Goal: Information Seeking & Learning: Learn about a topic

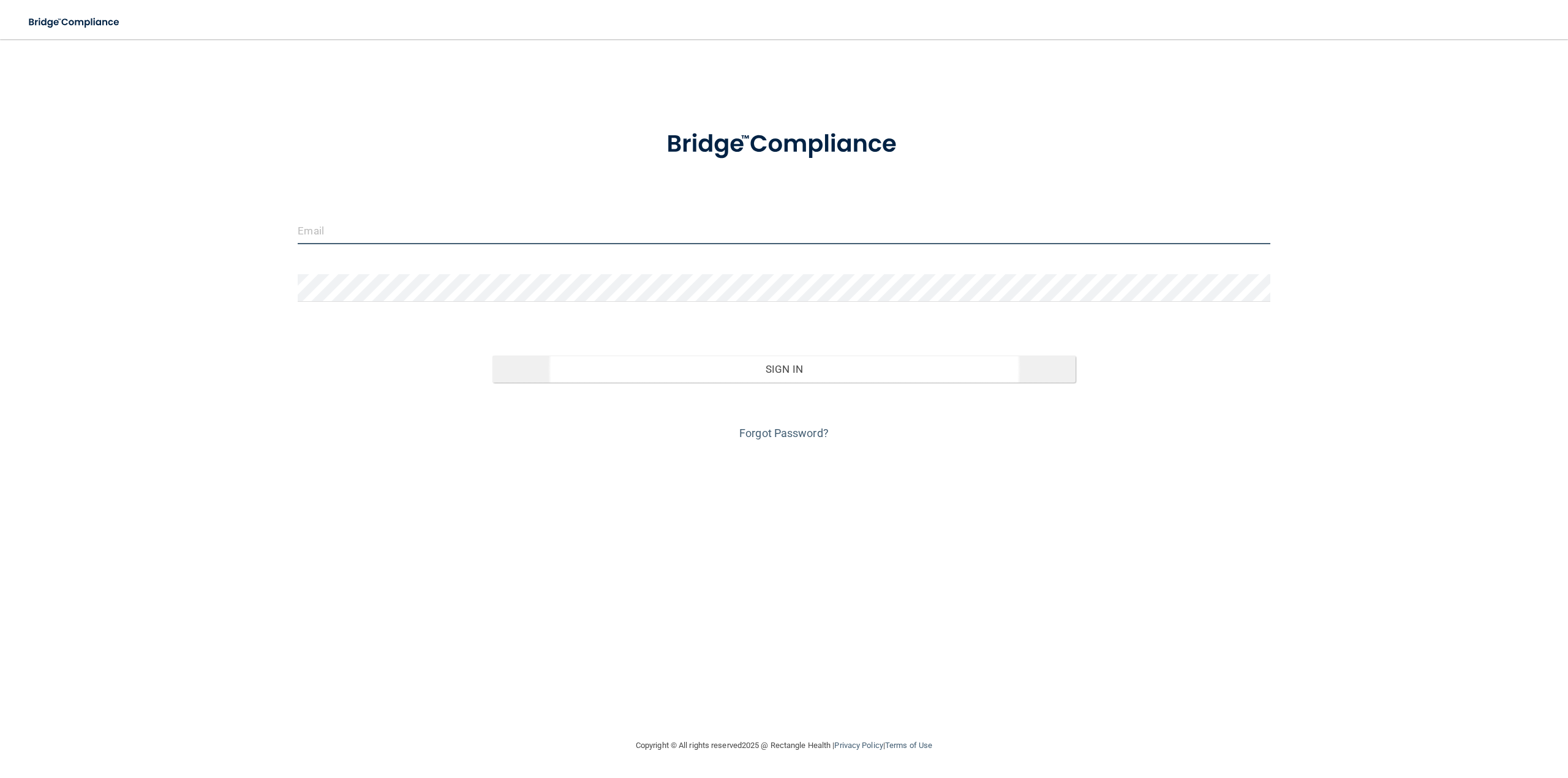
type input "[EMAIL_ADDRESS][DOMAIN_NAME]"
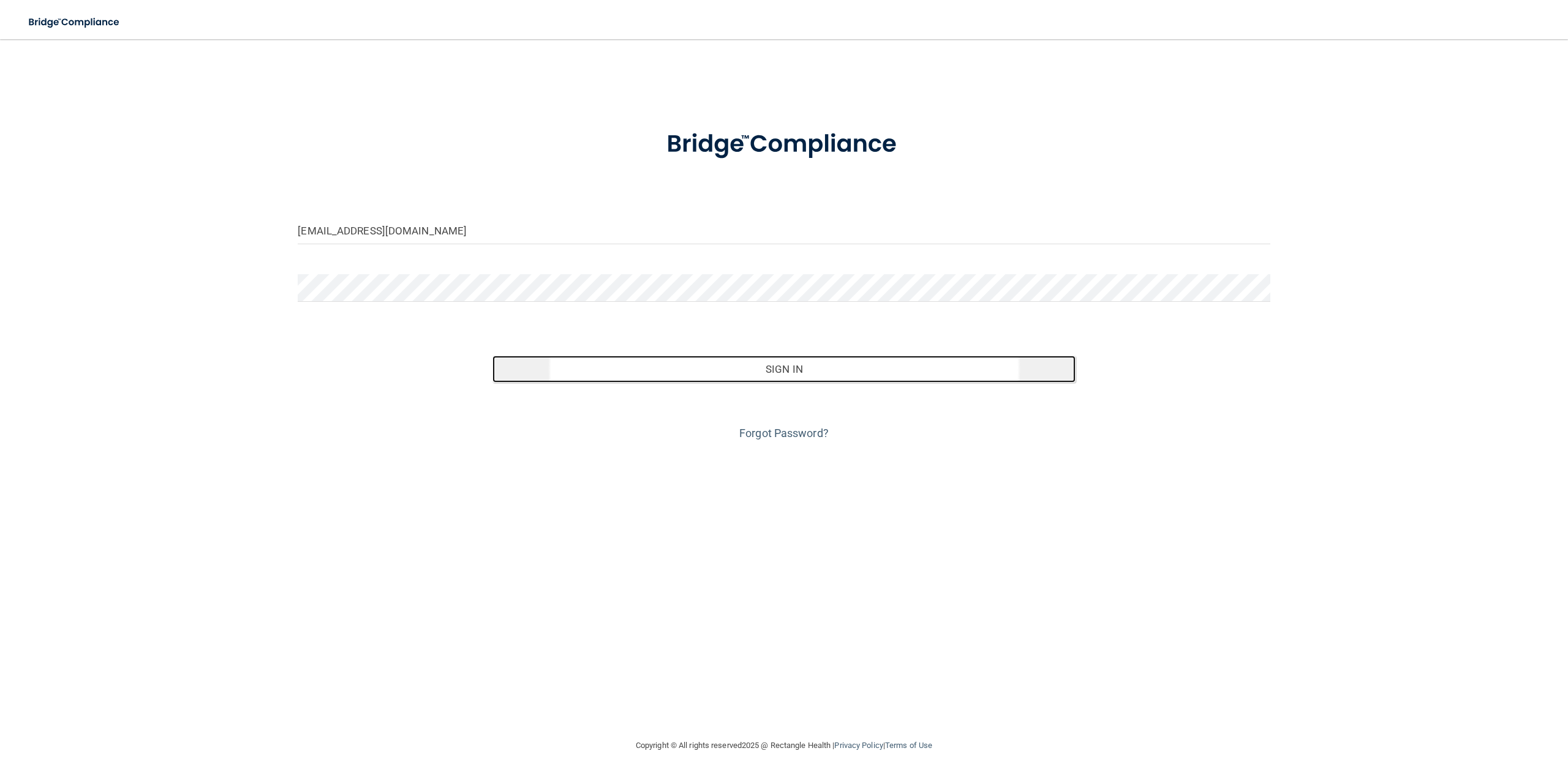
click at [690, 367] on button "Sign In" at bounding box center [784, 369] width 583 height 27
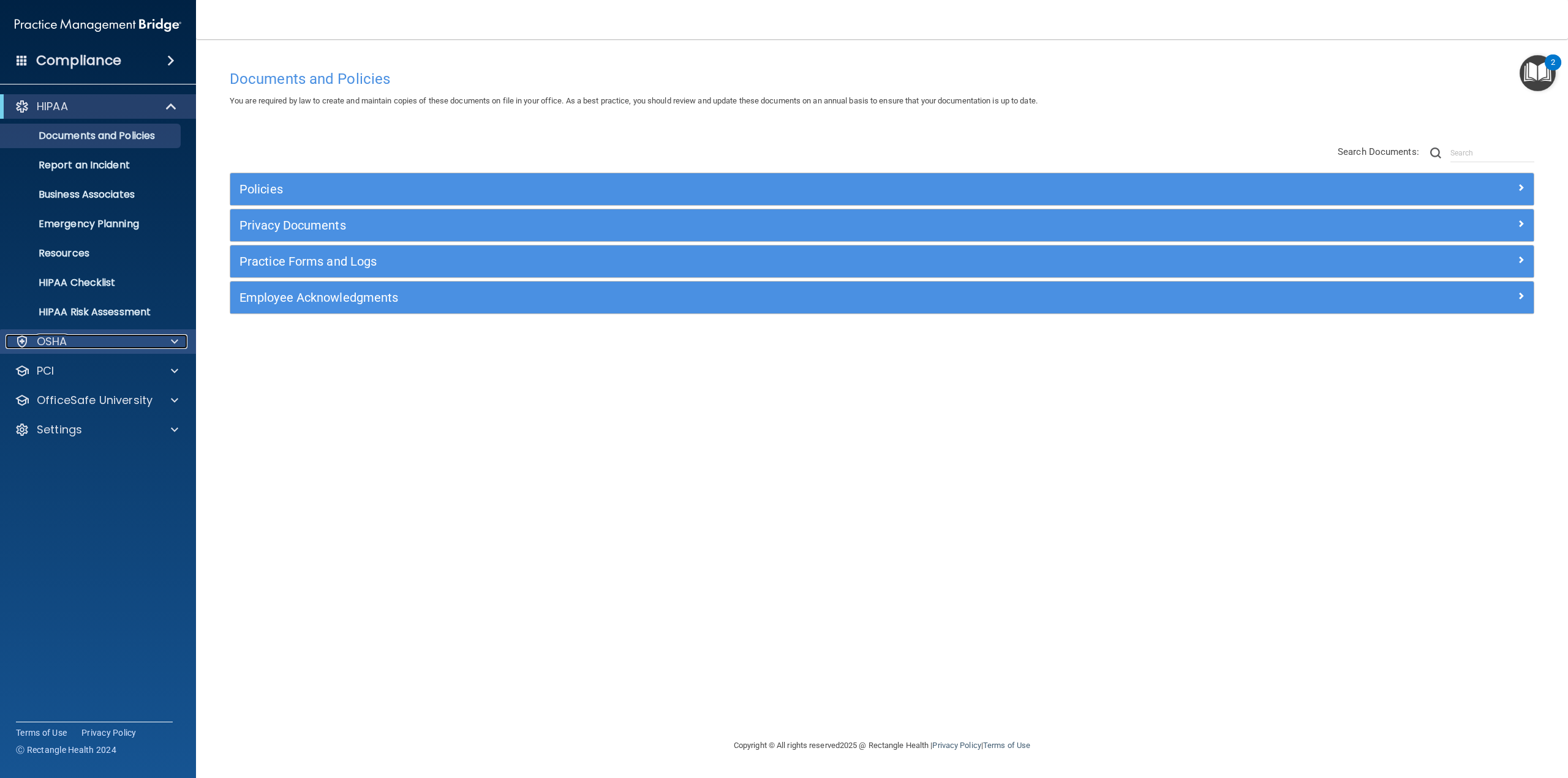
click at [142, 338] on div "OSHA" at bounding box center [82, 341] width 152 height 15
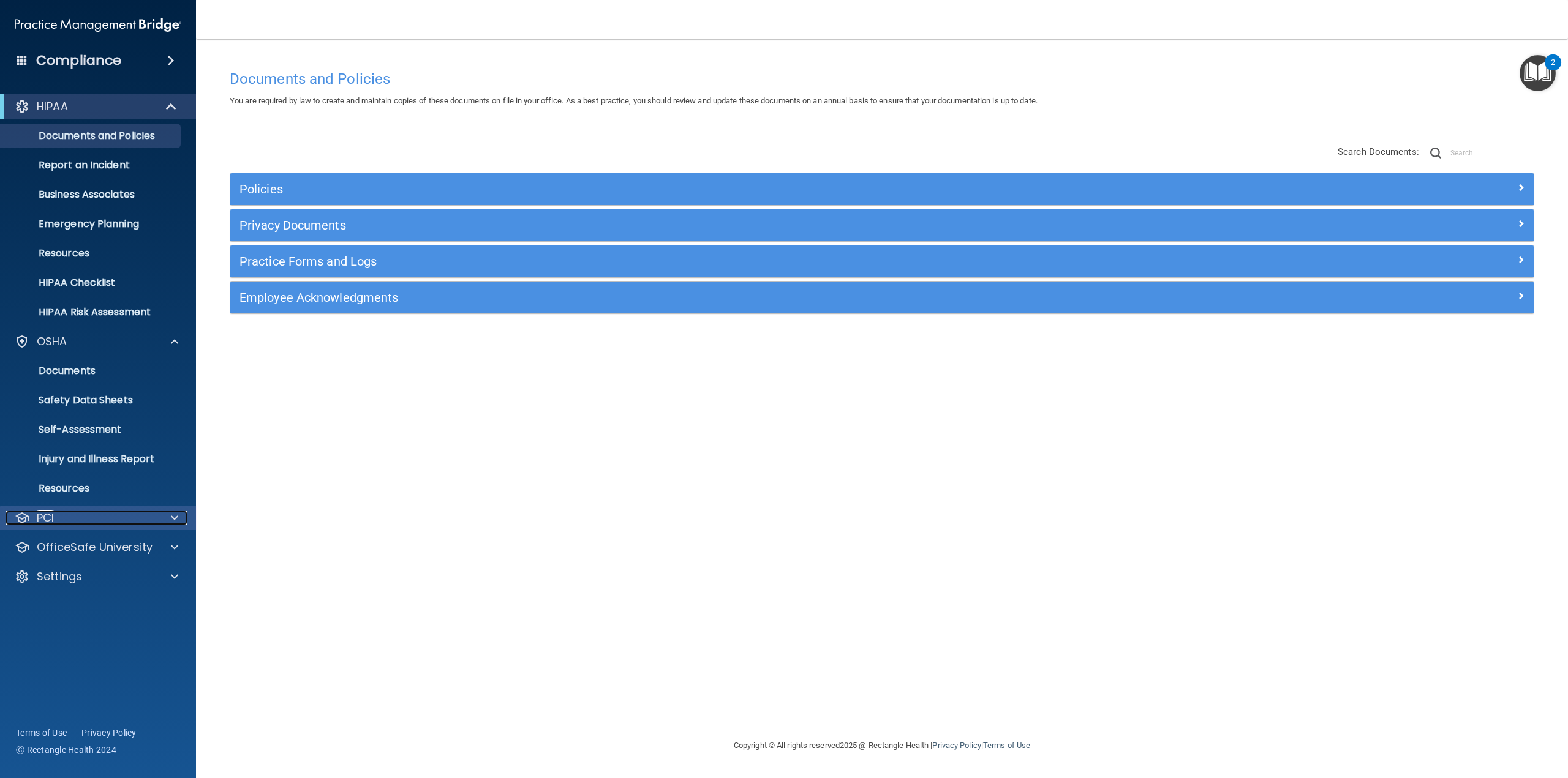
click at [122, 521] on div "PCI" at bounding box center [82, 518] width 152 height 15
click at [122, 547] on p "PCI Compliance" at bounding box center [91, 547] width 167 height 12
click at [115, 62] on h4 "Compliance" at bounding box center [78, 61] width 85 height 17
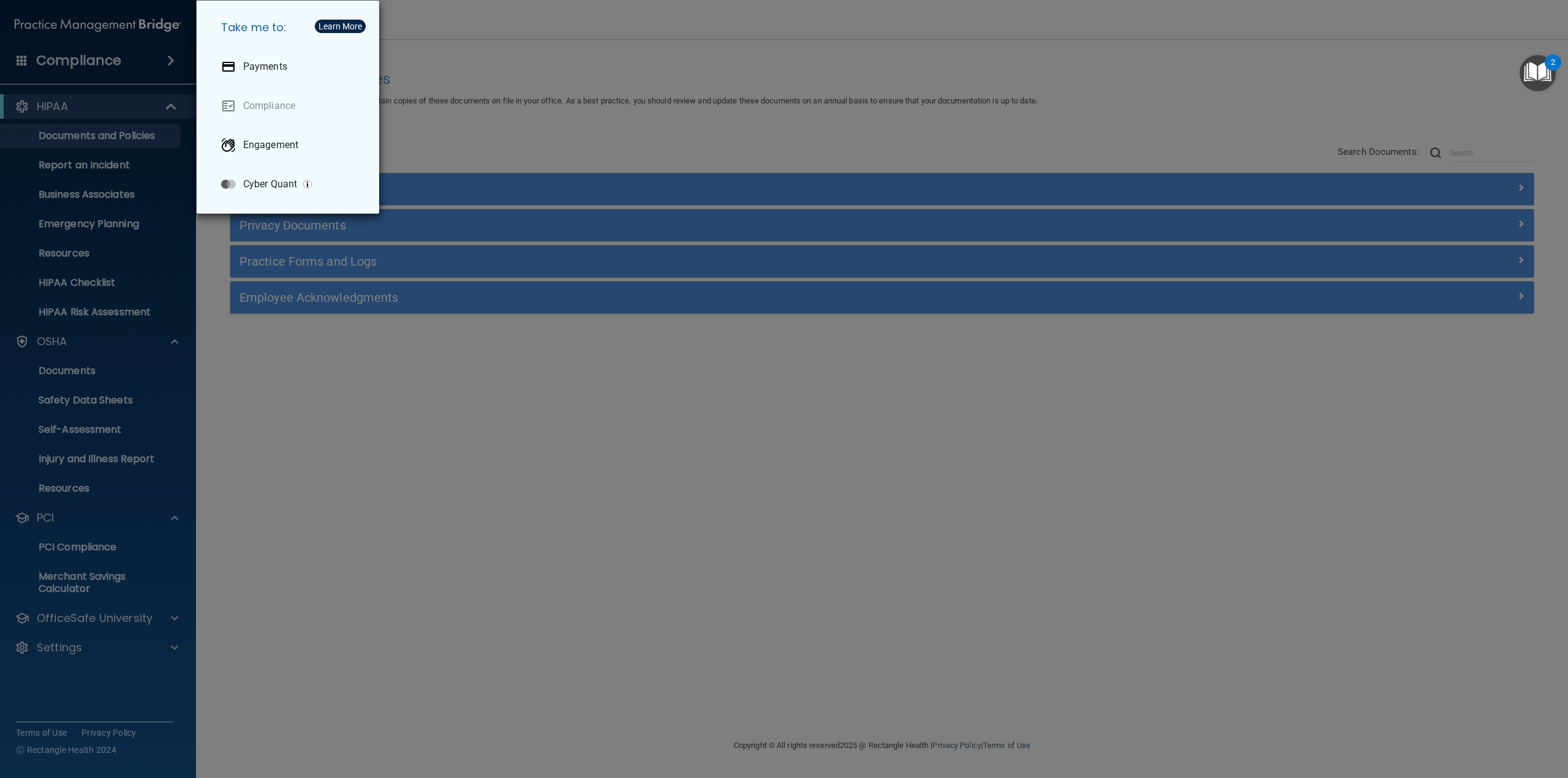
click at [272, 406] on div "Take me to: Payments Compliance Engagement Cyber Quant" at bounding box center [784, 389] width 1568 height 778
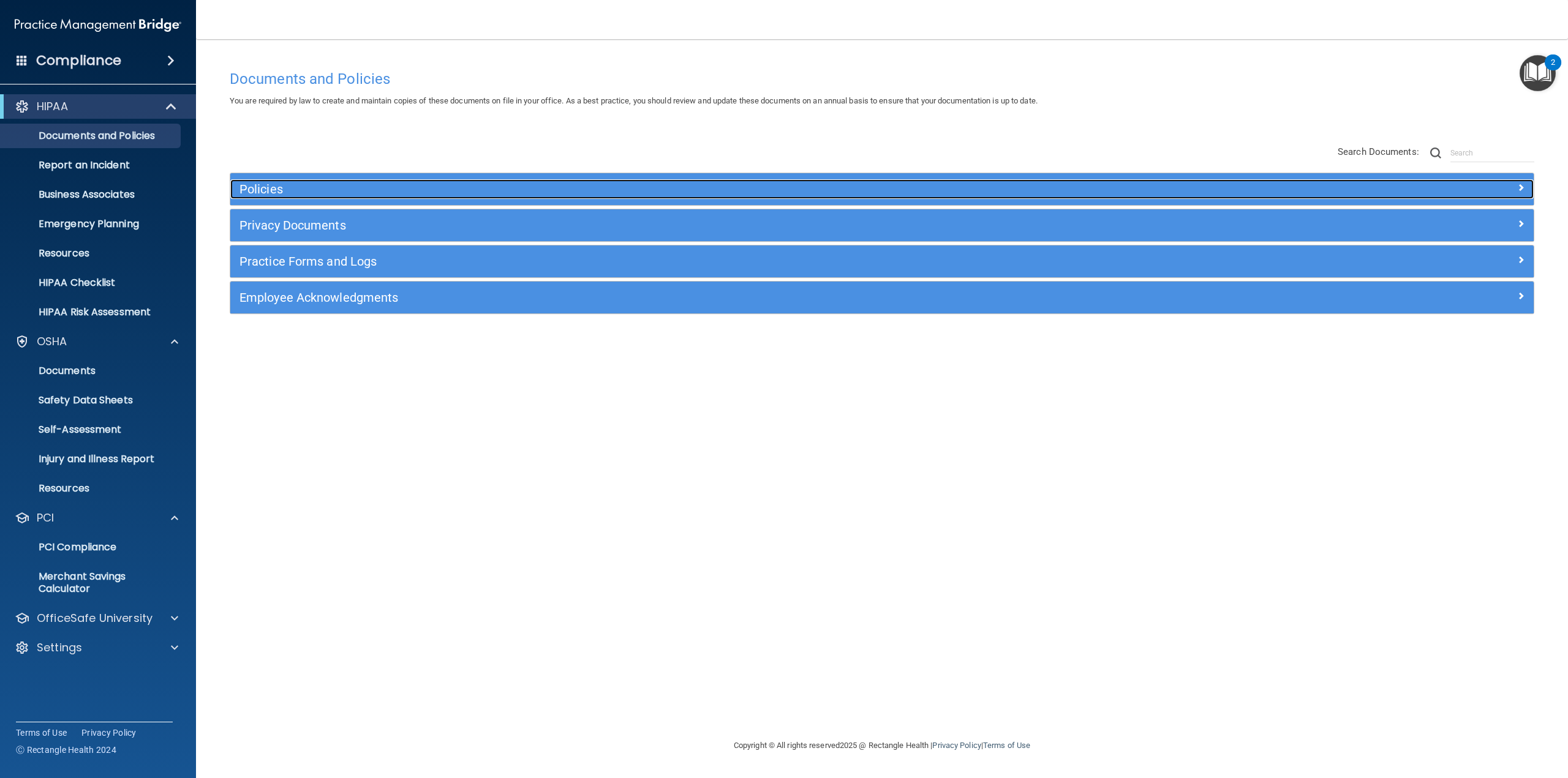
click at [356, 190] on h5 "Policies" at bounding box center [719, 189] width 959 height 13
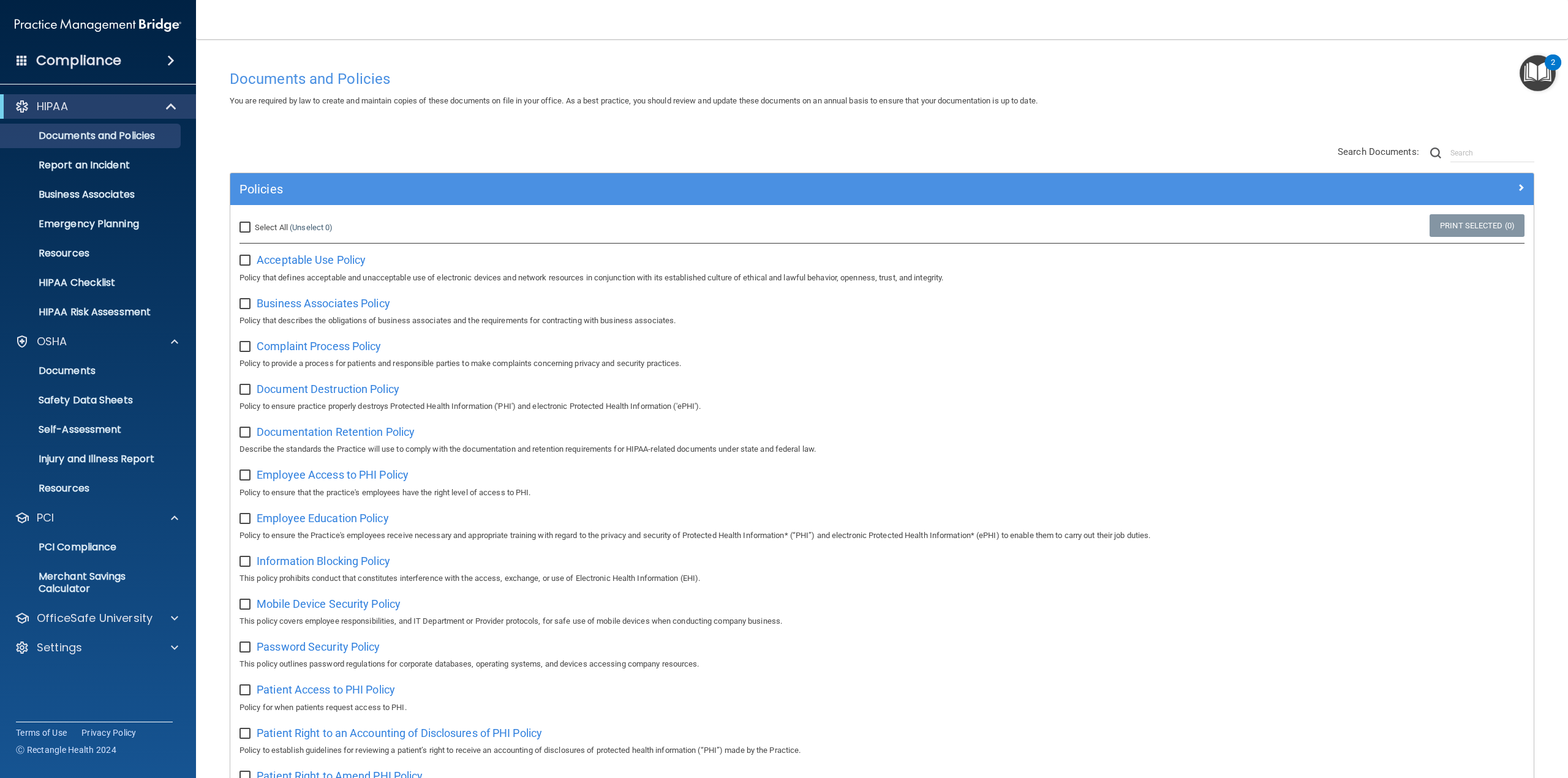
click at [1531, 75] on img "Open Resource Center, 2 new notifications" at bounding box center [1537, 73] width 36 height 36
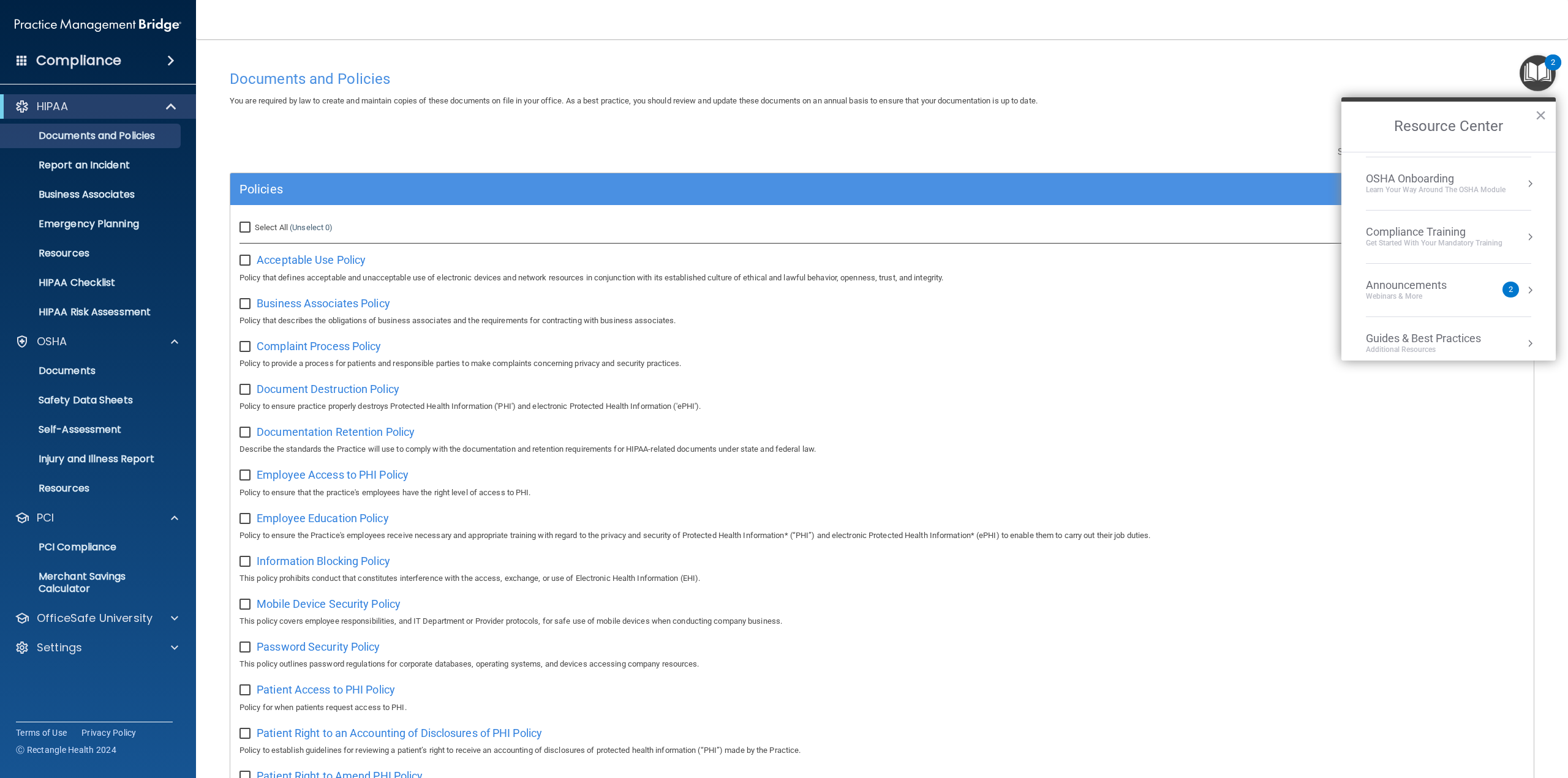
scroll to position [100, 0]
click at [1455, 237] on div "Compliance Training" at bounding box center [1434, 234] width 137 height 13
click at [1413, 170] on div "HIPAA Training for Admins" at bounding box center [1415, 173] width 128 height 11
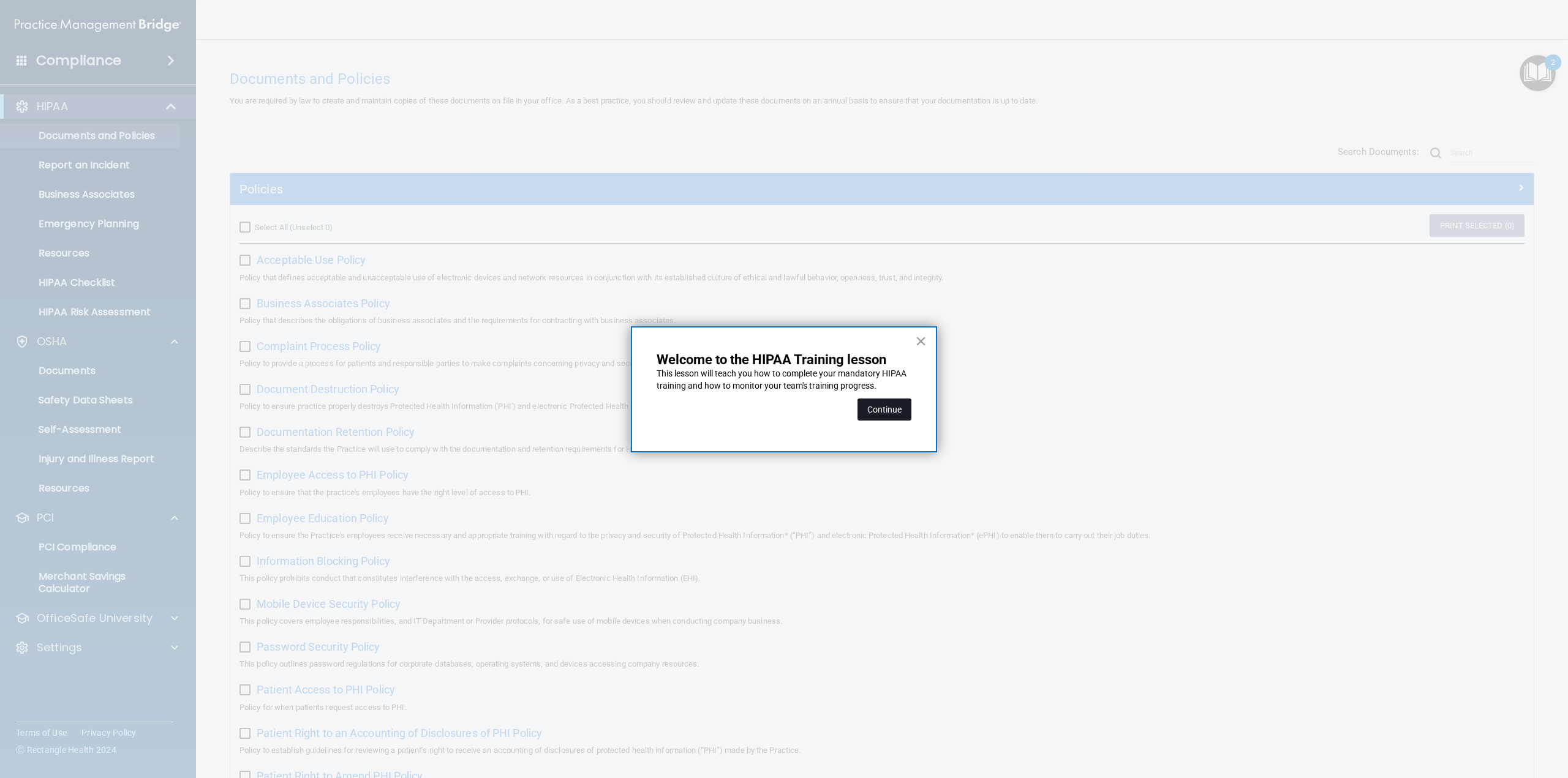
click at [884, 414] on button "Continue" at bounding box center [884, 410] width 54 height 22
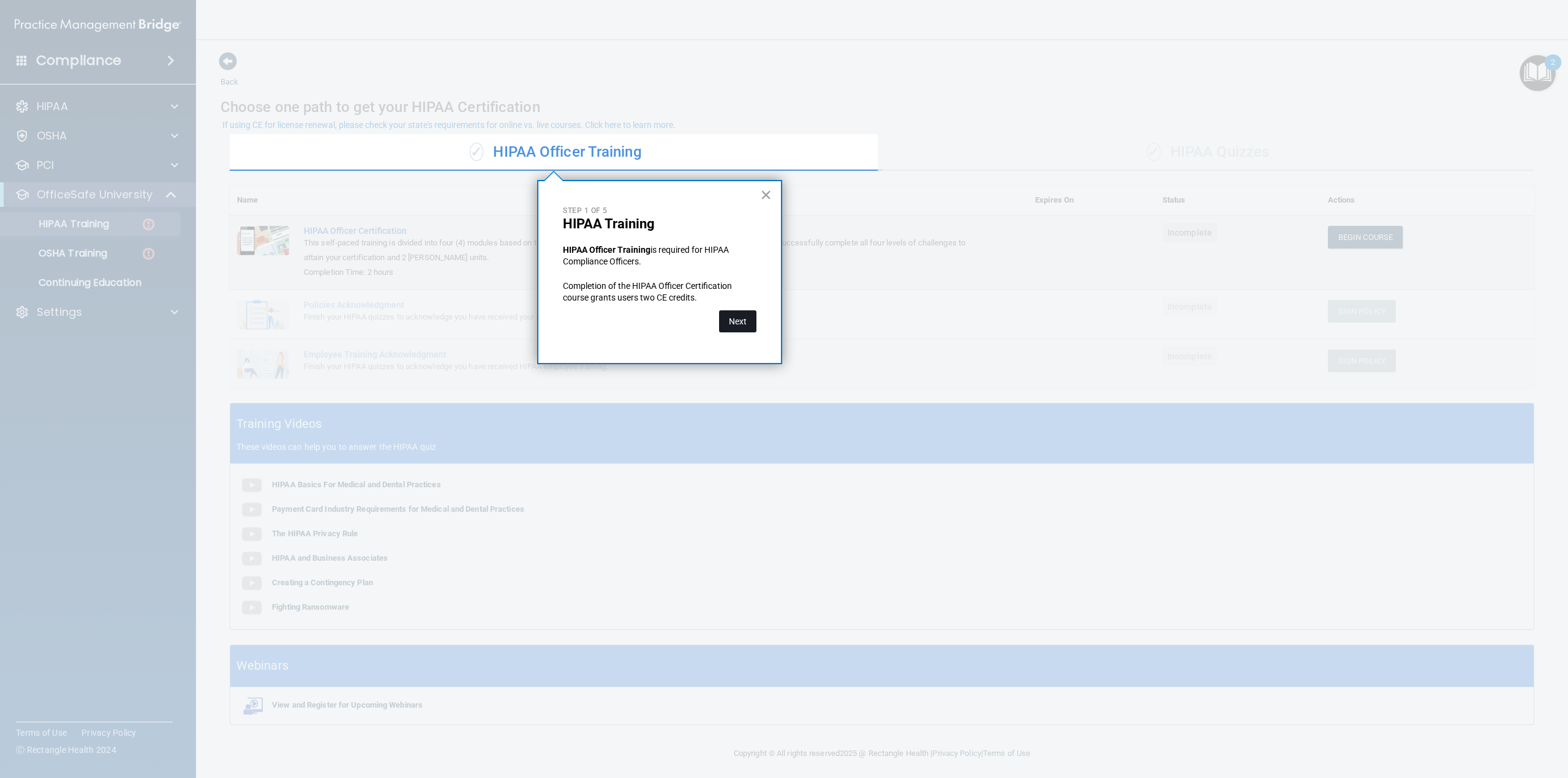
click at [746, 320] on button "Next" at bounding box center [738, 321] width 37 height 22
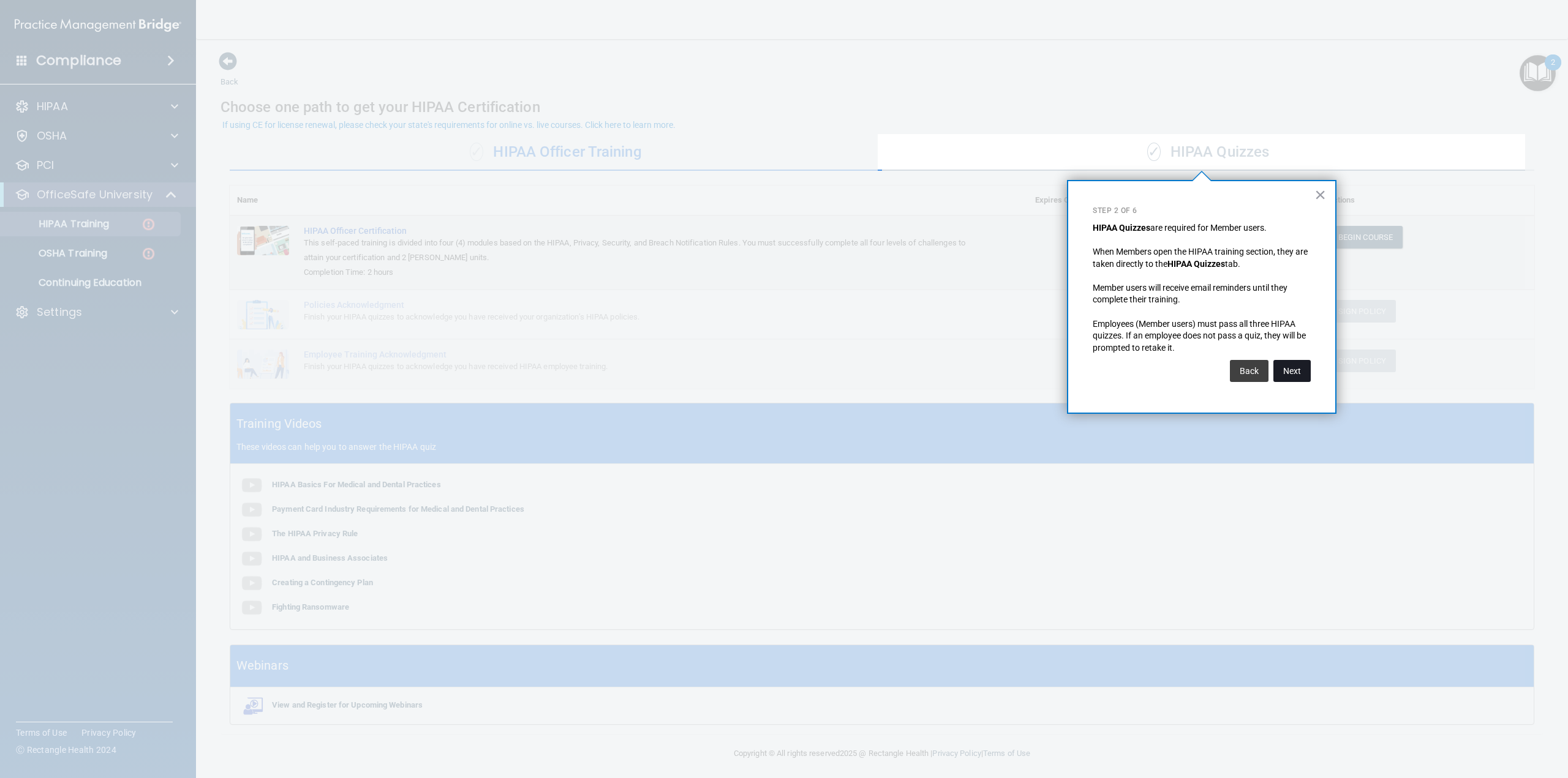
click at [1287, 368] on button "Next" at bounding box center [1292, 371] width 37 height 22
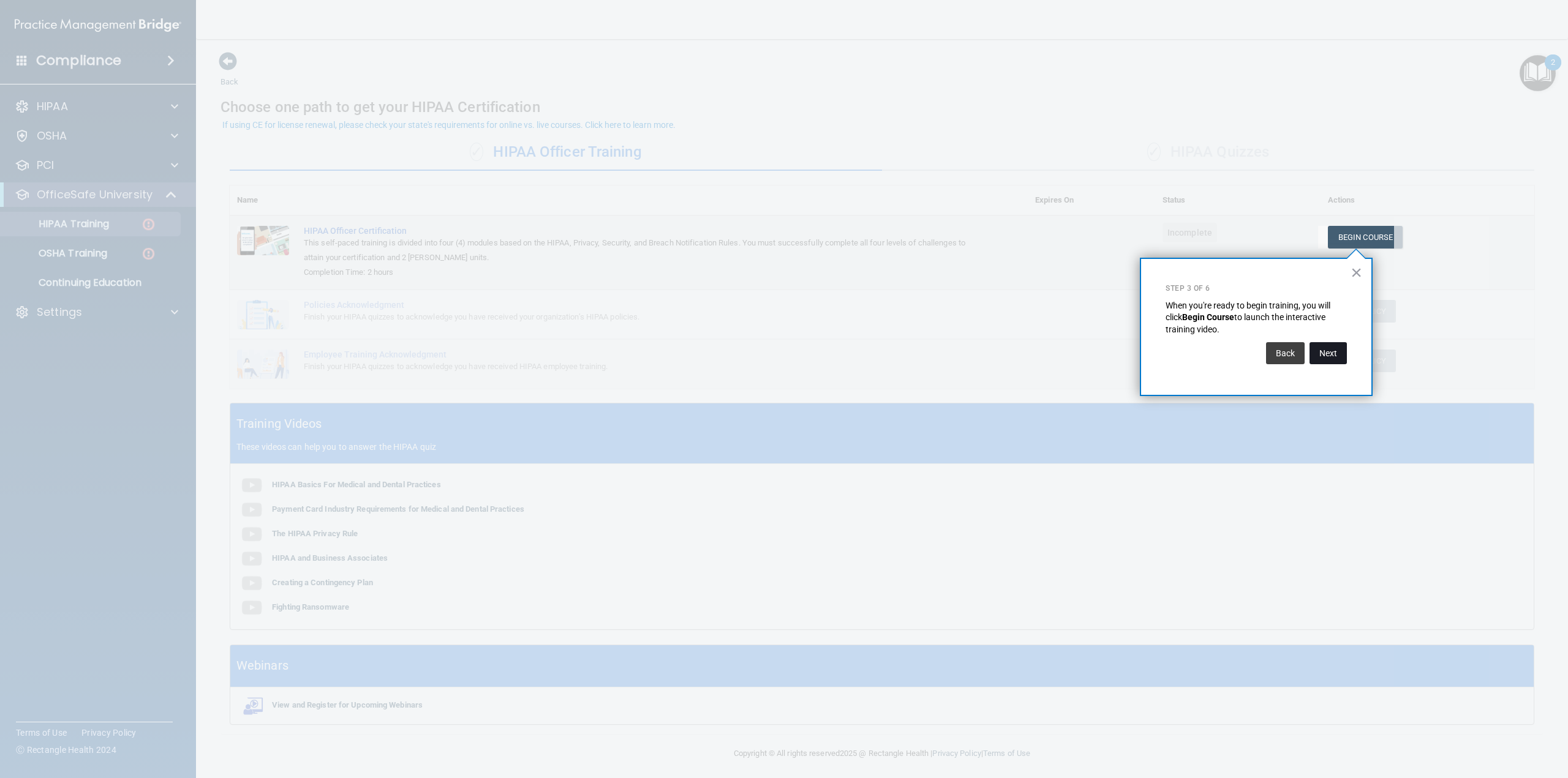
click at [1325, 350] on button "Next" at bounding box center [1328, 353] width 37 height 22
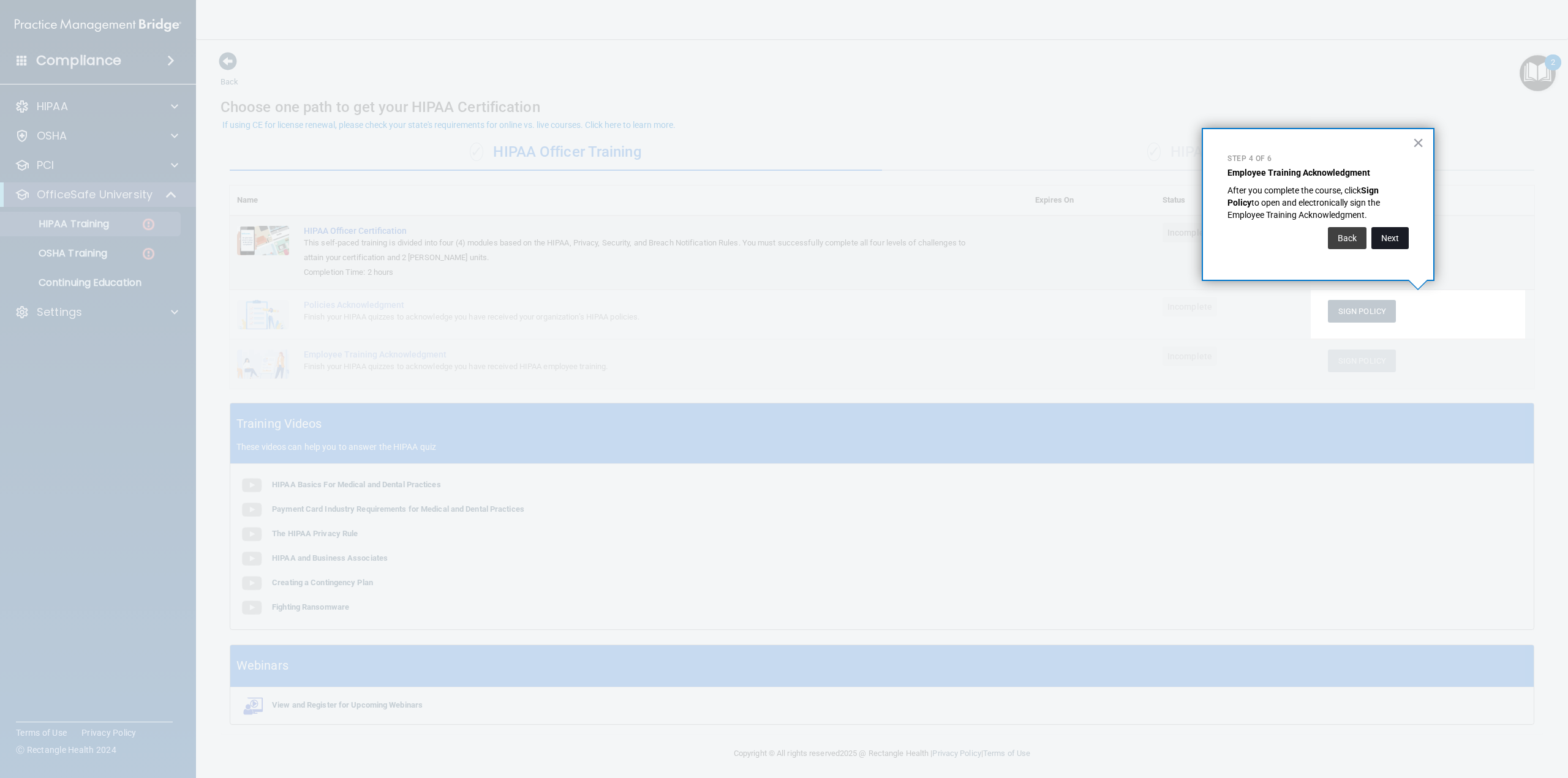
click at [1385, 240] on button "Next" at bounding box center [1390, 238] width 37 height 22
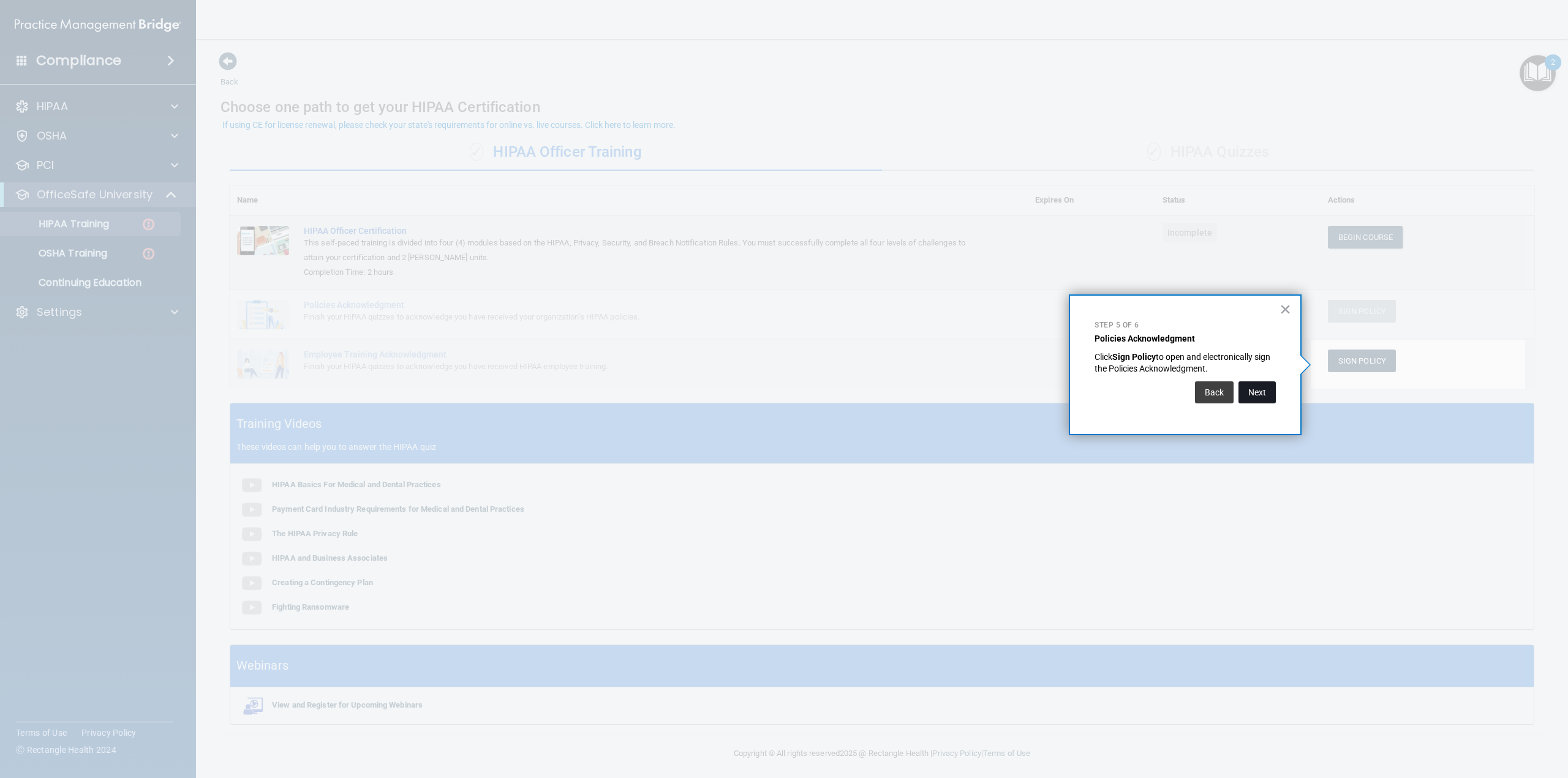
click at [1263, 395] on button "Next" at bounding box center [1257, 392] width 37 height 22
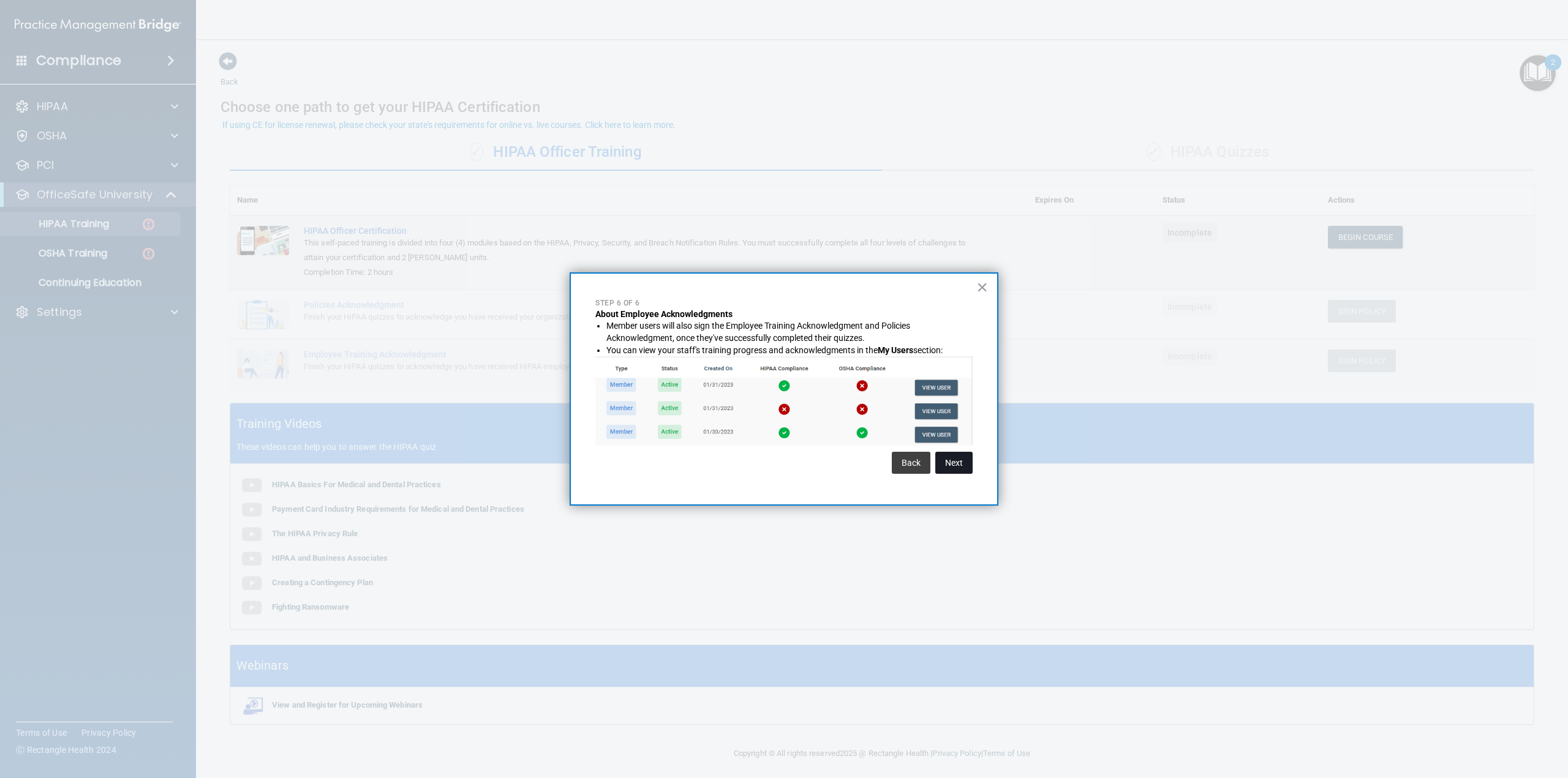
click at [957, 464] on button "Next" at bounding box center [954, 463] width 37 height 22
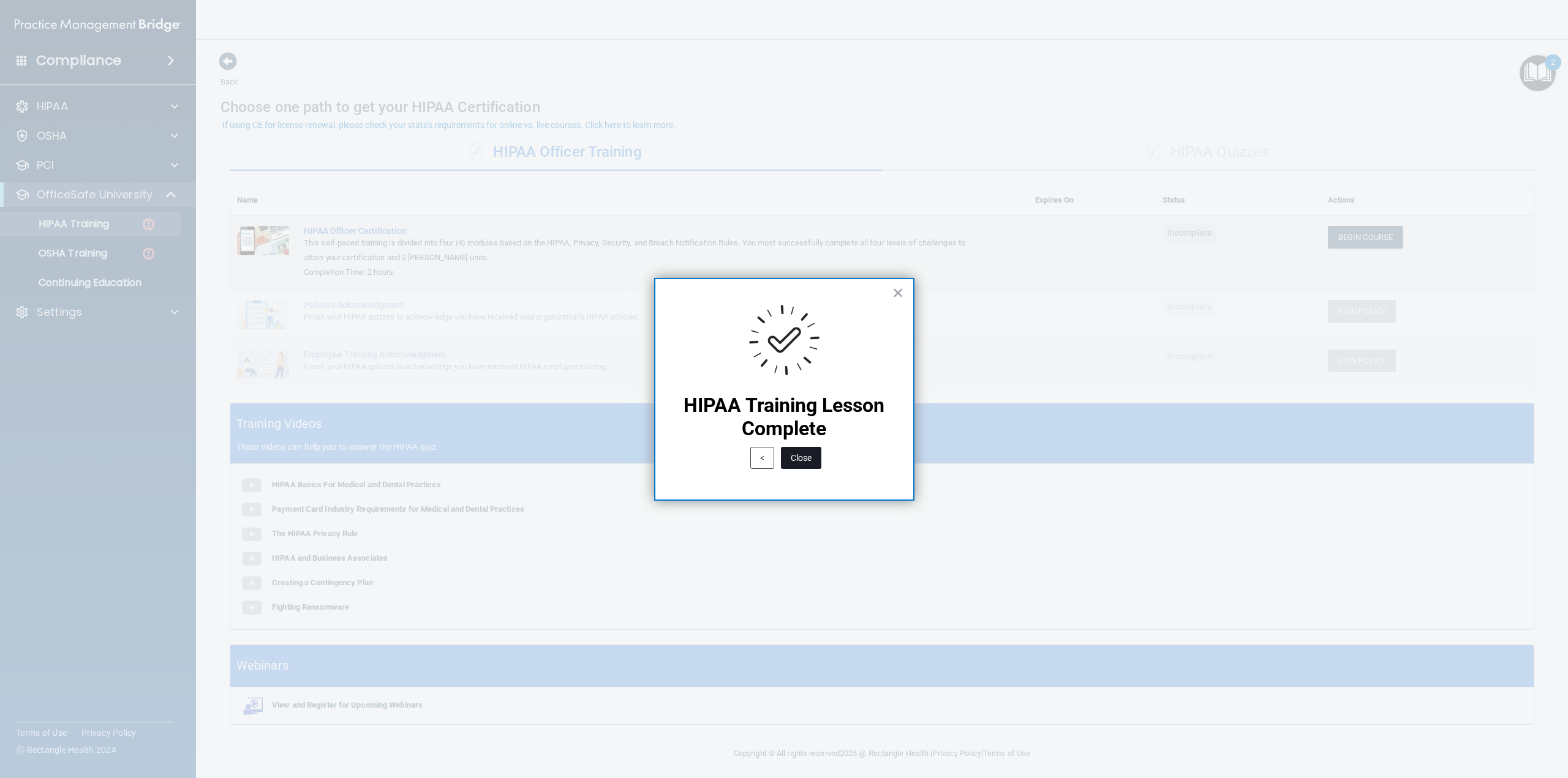
click at [799, 455] on button "Close" at bounding box center [801, 458] width 40 height 22
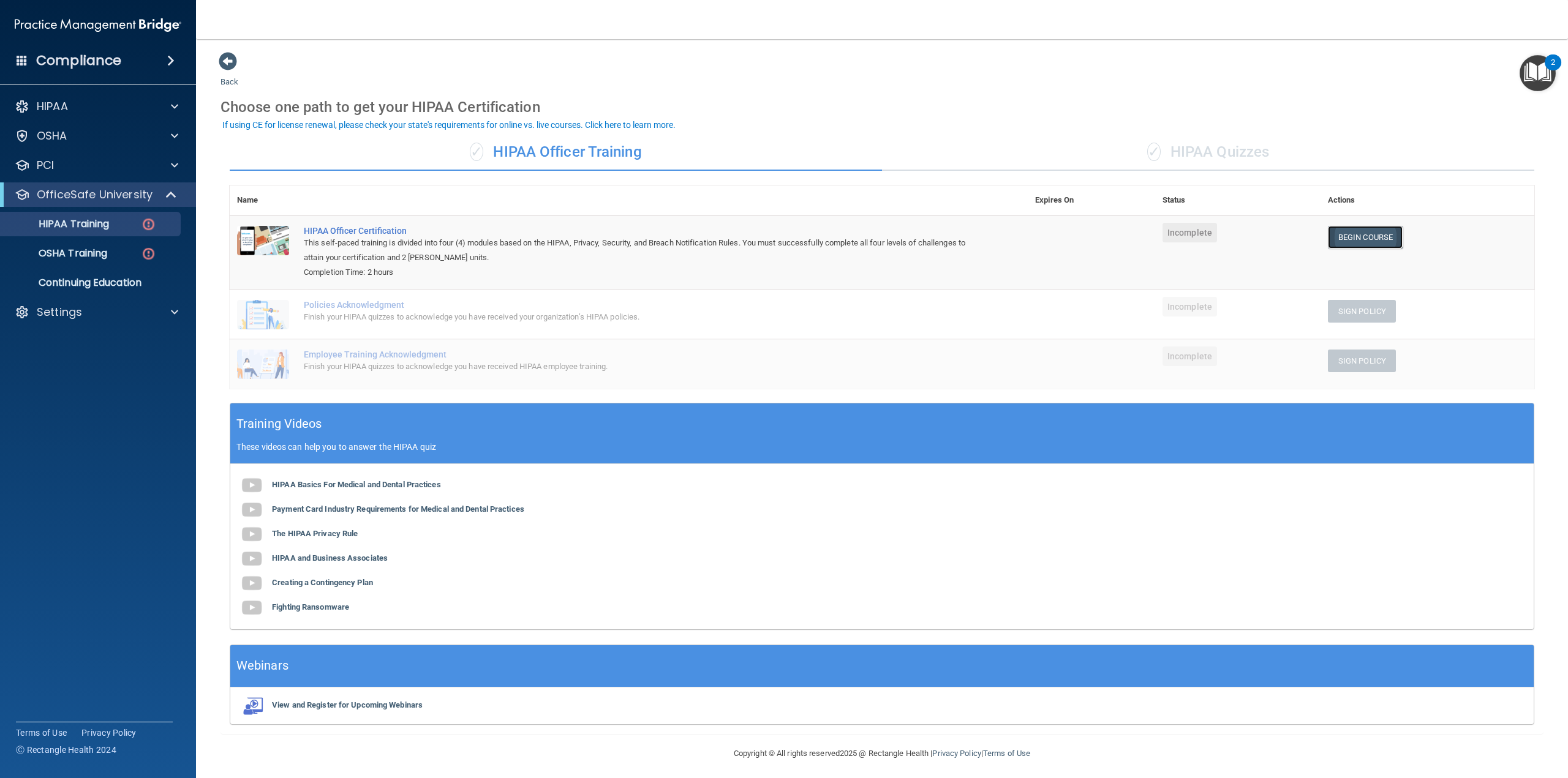
click at [1350, 243] on link "Begin Course" at bounding box center [1365, 237] width 75 height 23
